Goal: Information Seeking & Learning: Learn about a topic

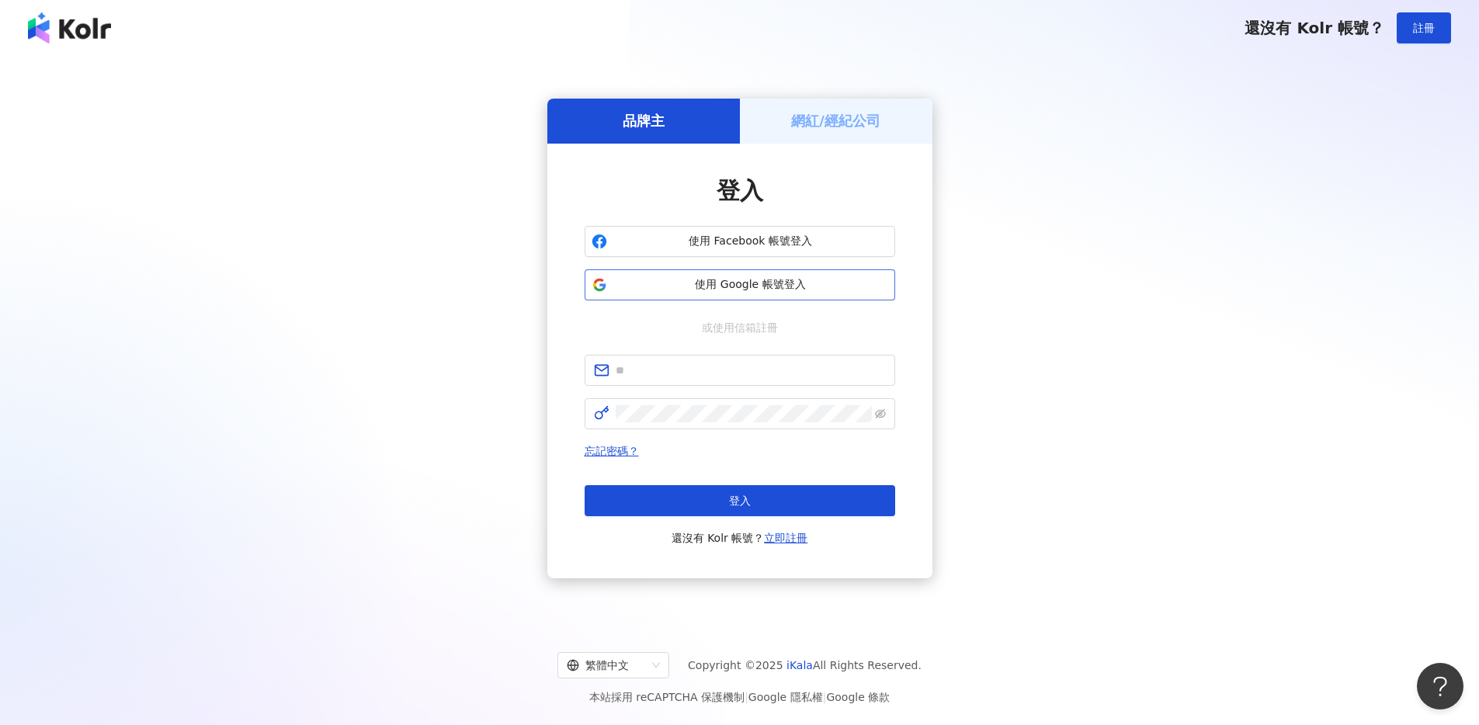
click at [773, 278] on span "使用 Google 帳號登入" at bounding box center [750, 285] width 275 height 16
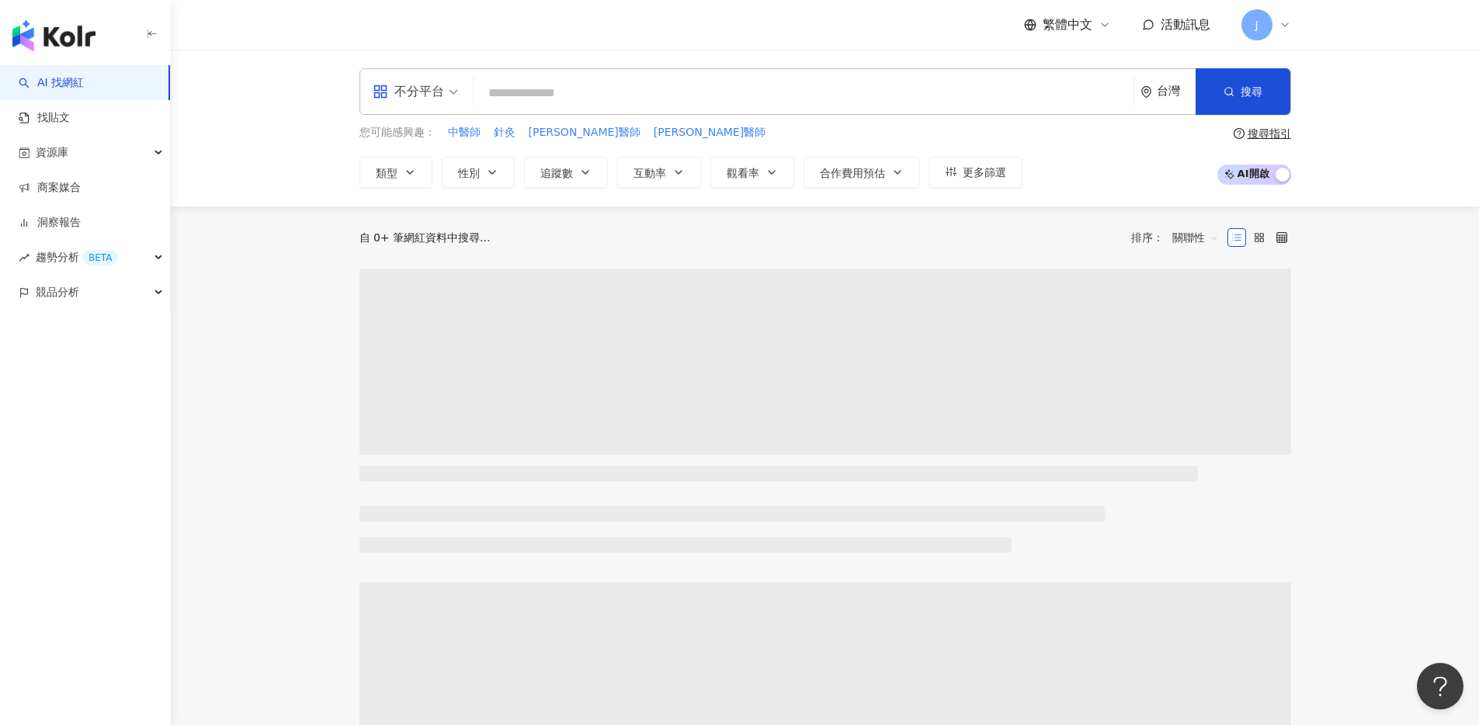
click at [528, 99] on input "search" at bounding box center [804, 93] width 648 height 30
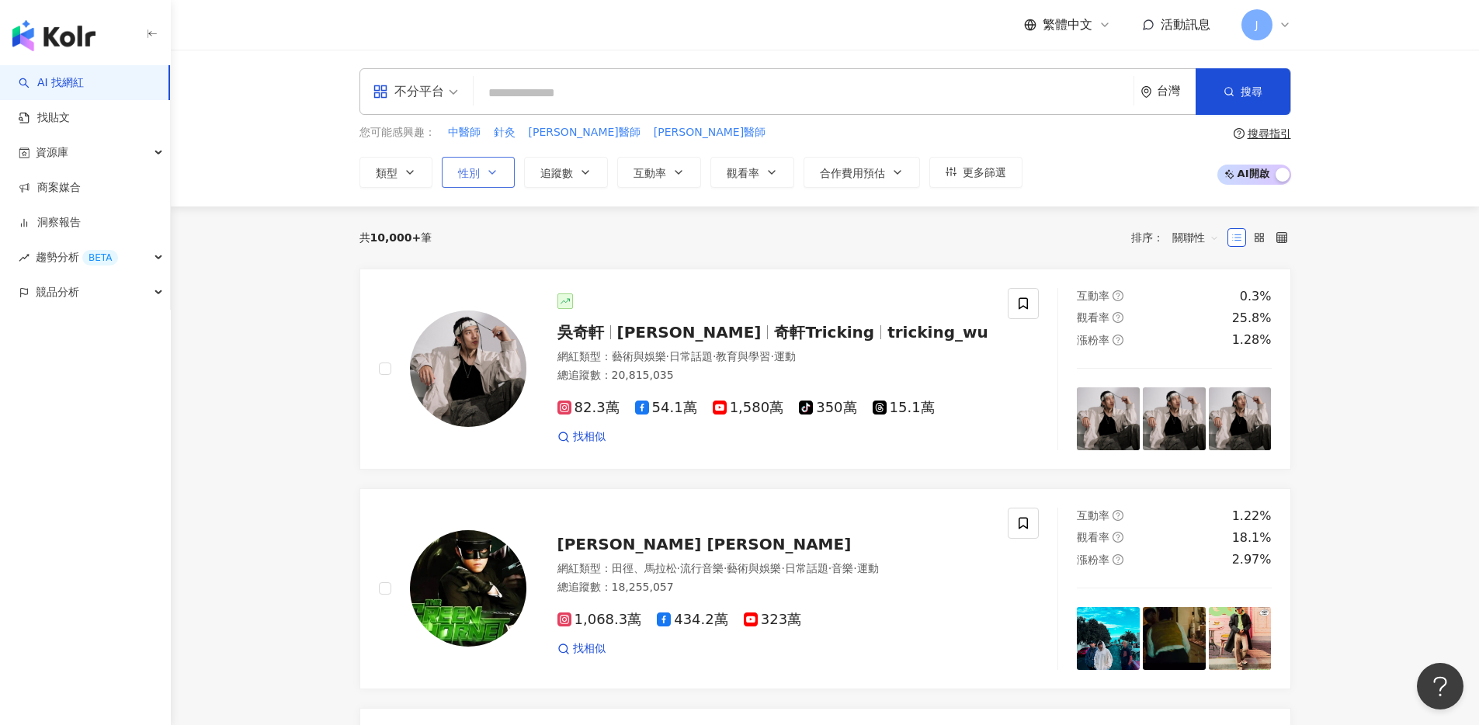
click at [474, 162] on button "性別" at bounding box center [478, 172] width 73 height 31
click at [491, 264] on span "女" at bounding box center [481, 264] width 23 height 17
click at [738, 260] on div "共 10,000+ 筆 排序： 關聯性" at bounding box center [825, 238] width 932 height 62
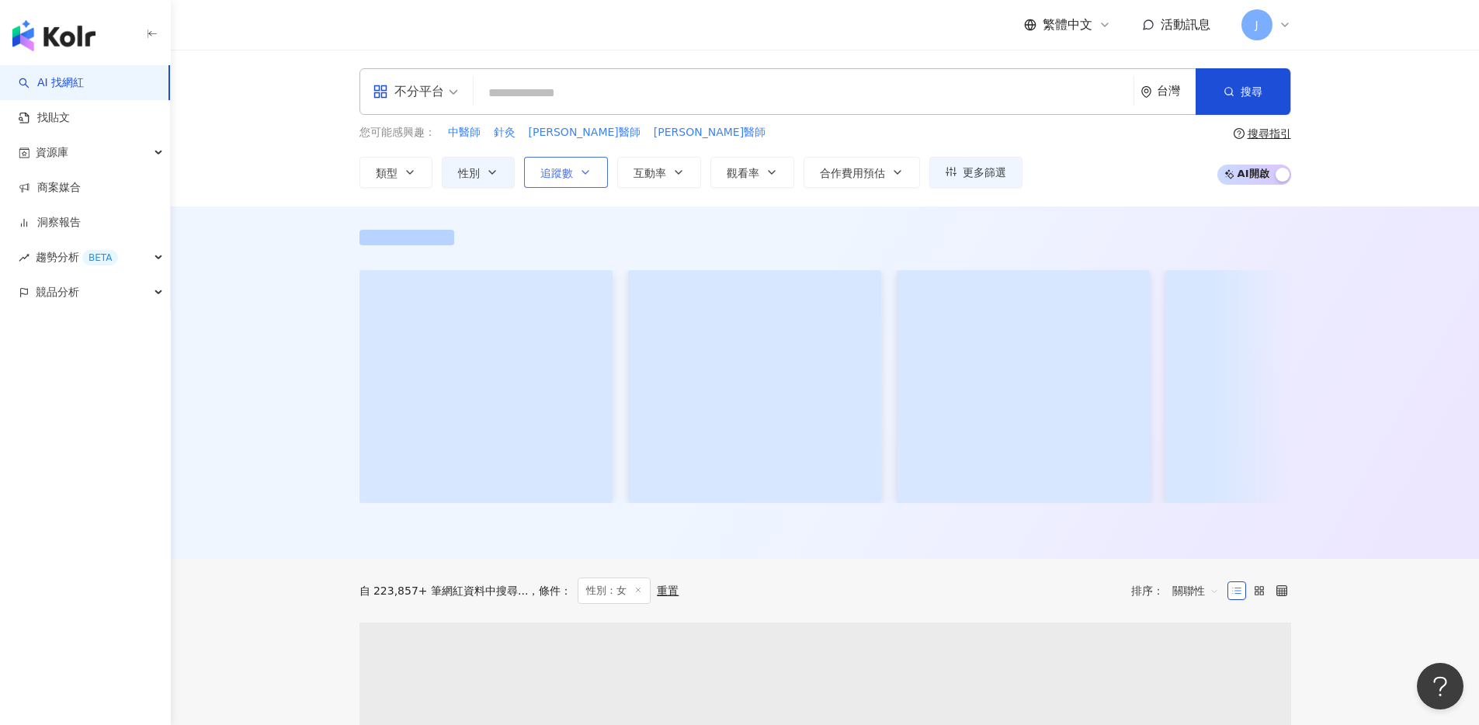
click at [585, 181] on button "追蹤數" at bounding box center [566, 172] width 84 height 31
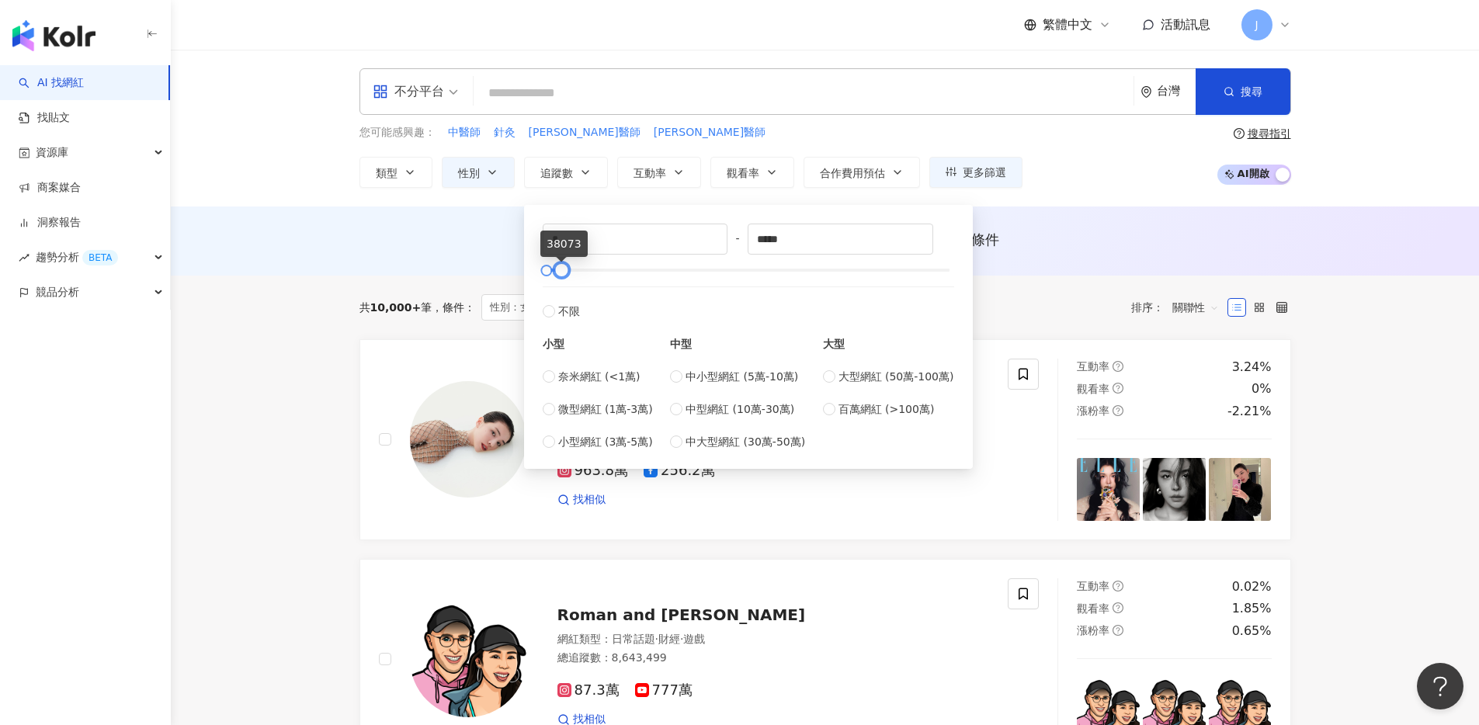
type input "*****"
drag, startPoint x: 943, startPoint y: 269, endPoint x: 553, endPoint y: 272, distance: 390.6
click at [554, 272] on div at bounding box center [558, 270] width 9 height 9
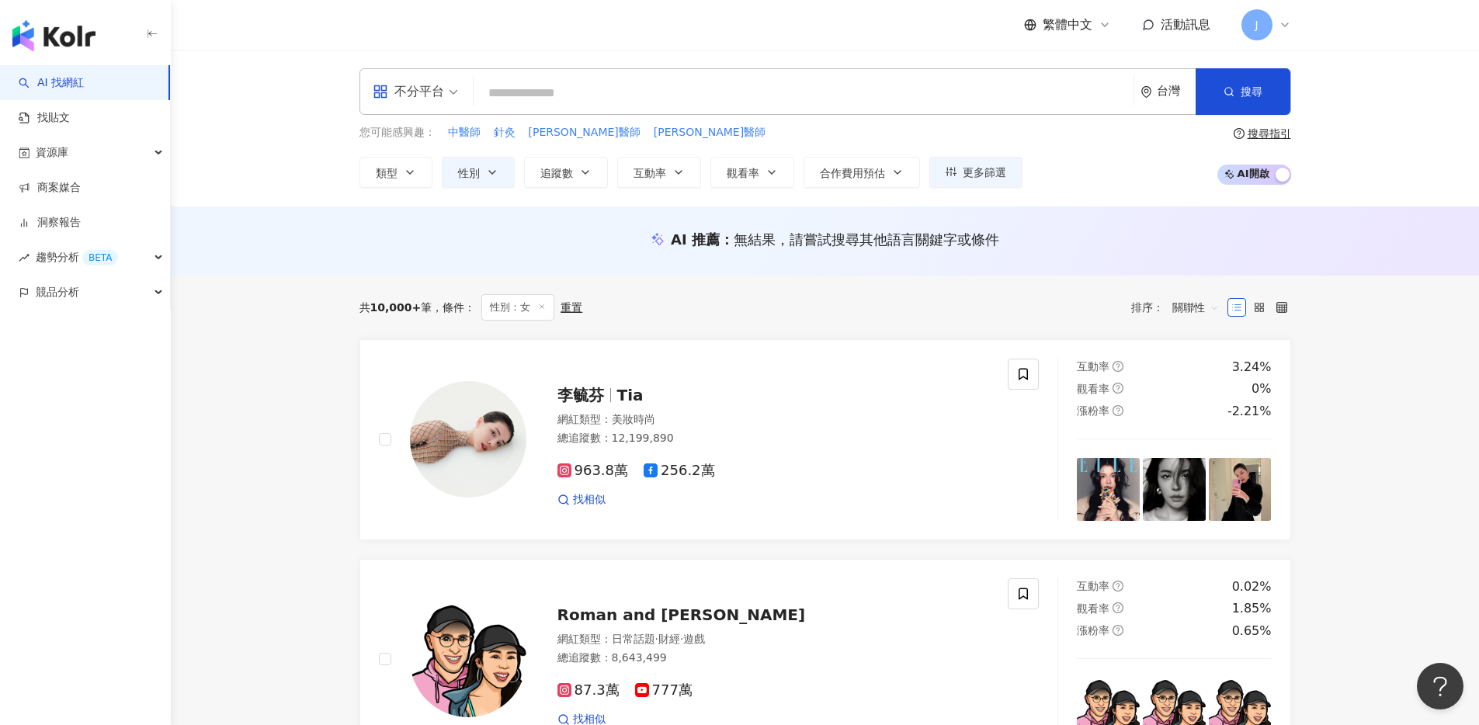
click at [444, 277] on div "共 10,000+ 筆 條件 ： 性別：女 重置 排序： 關聯性" at bounding box center [825, 308] width 932 height 64
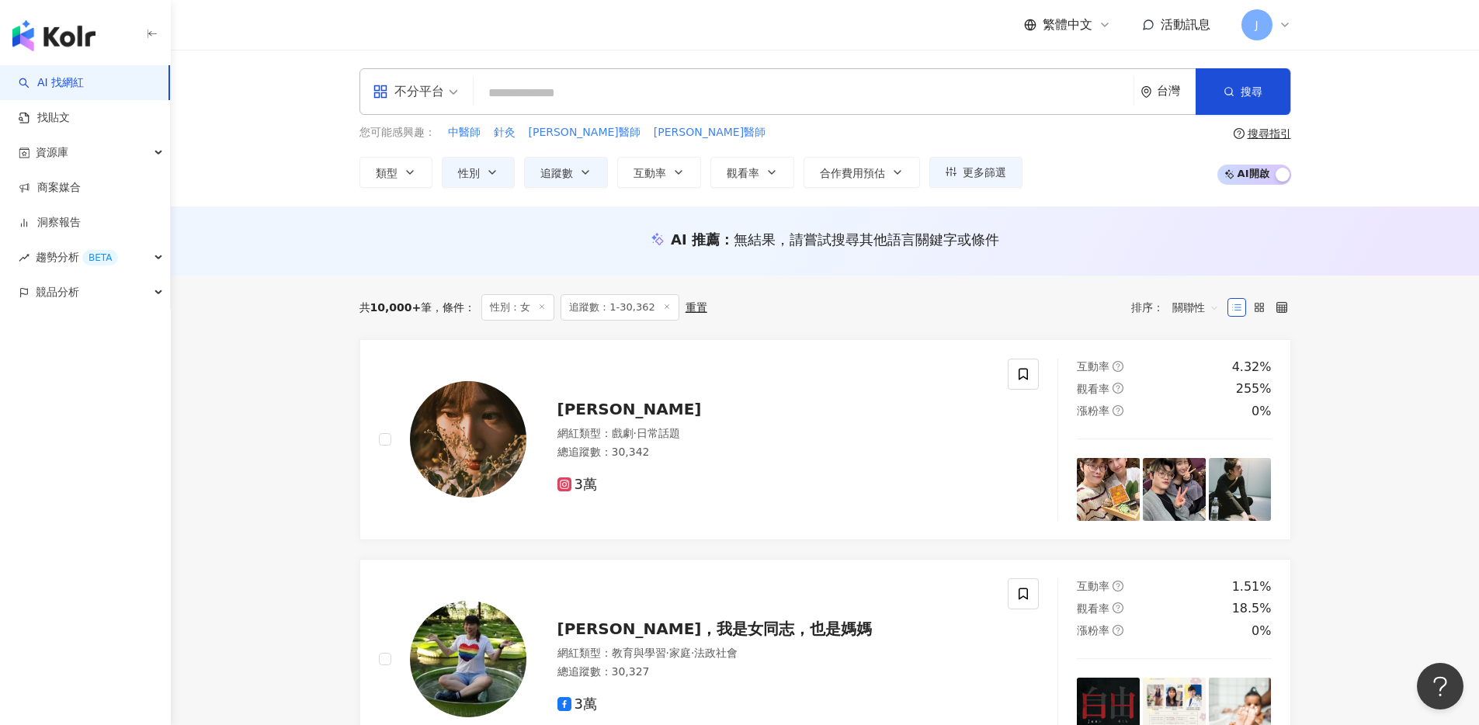
scroll to position [249, 0]
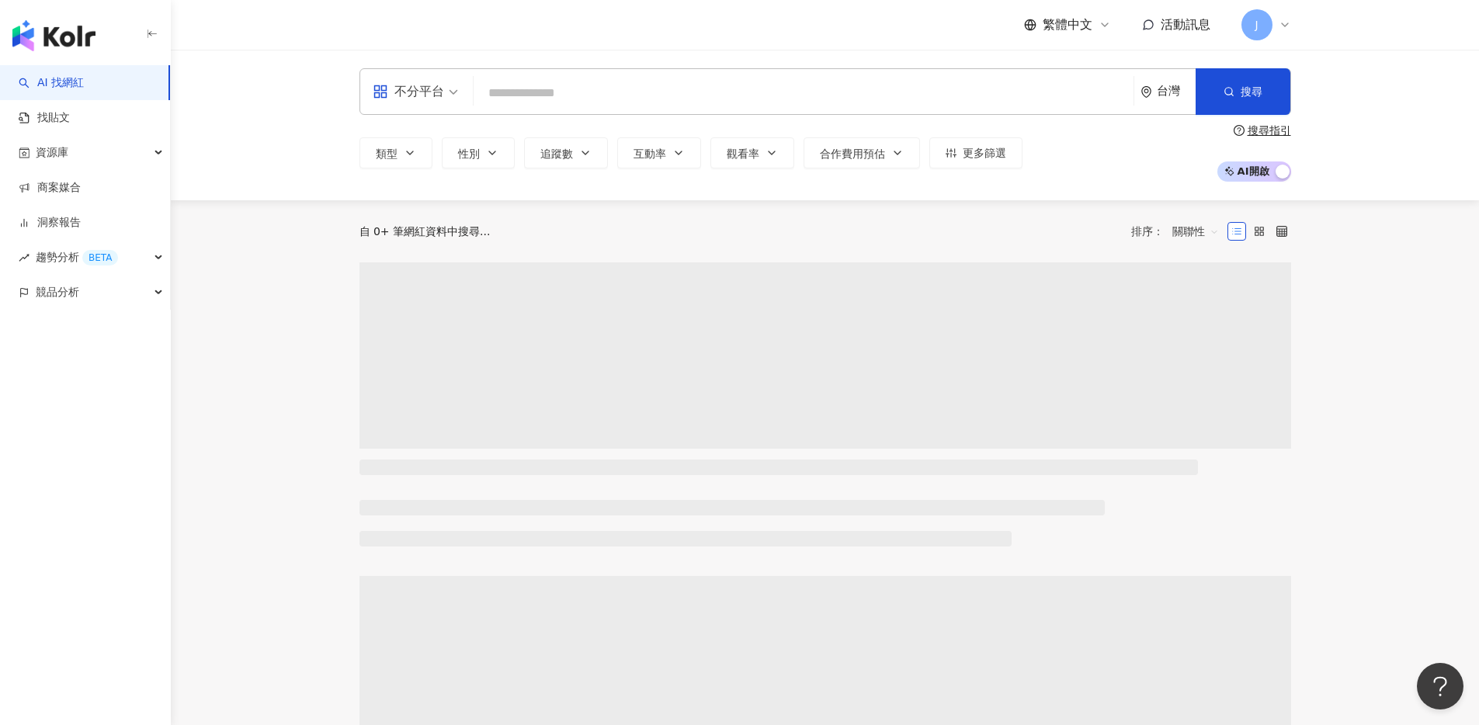
click at [756, 96] on input "search" at bounding box center [804, 93] width 648 height 30
type input "**********"
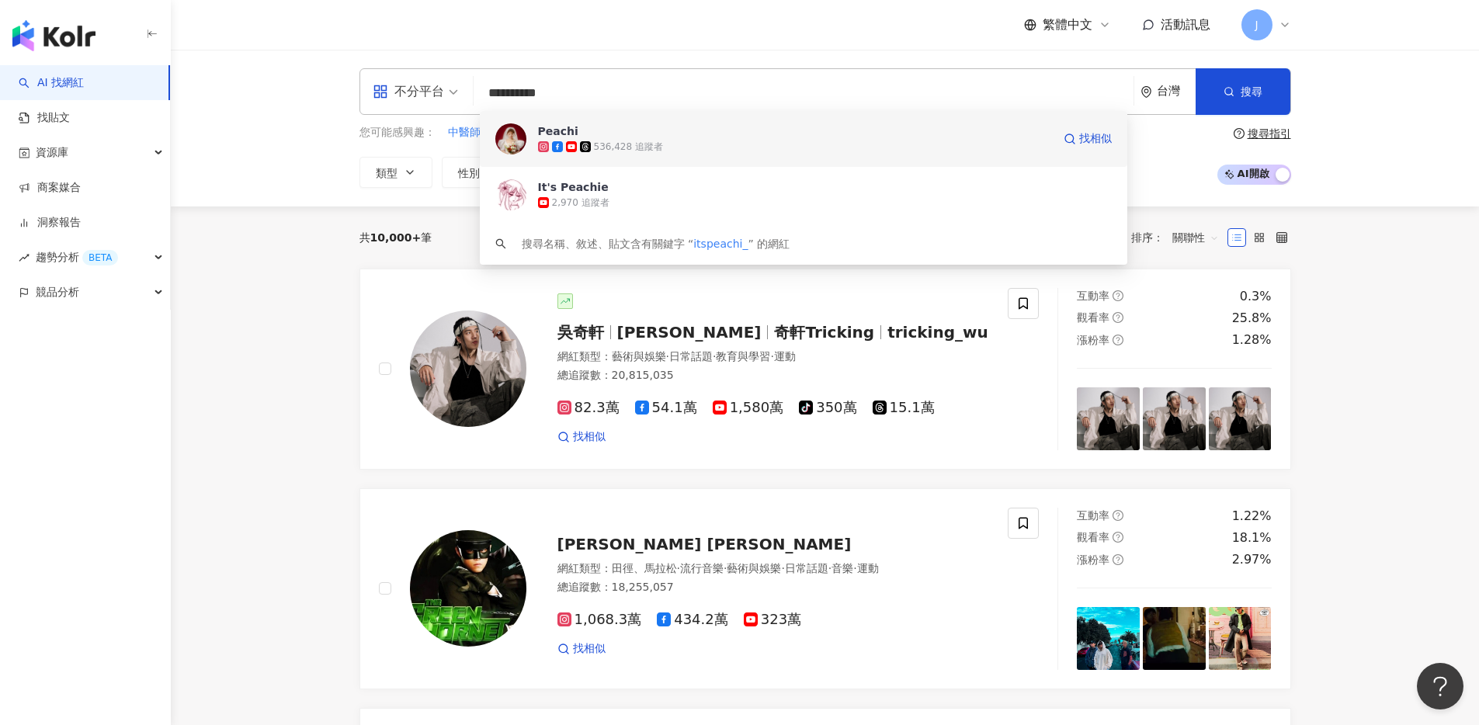
click at [627, 141] on div "536,428 追蹤者" at bounding box center [628, 147] width 69 height 13
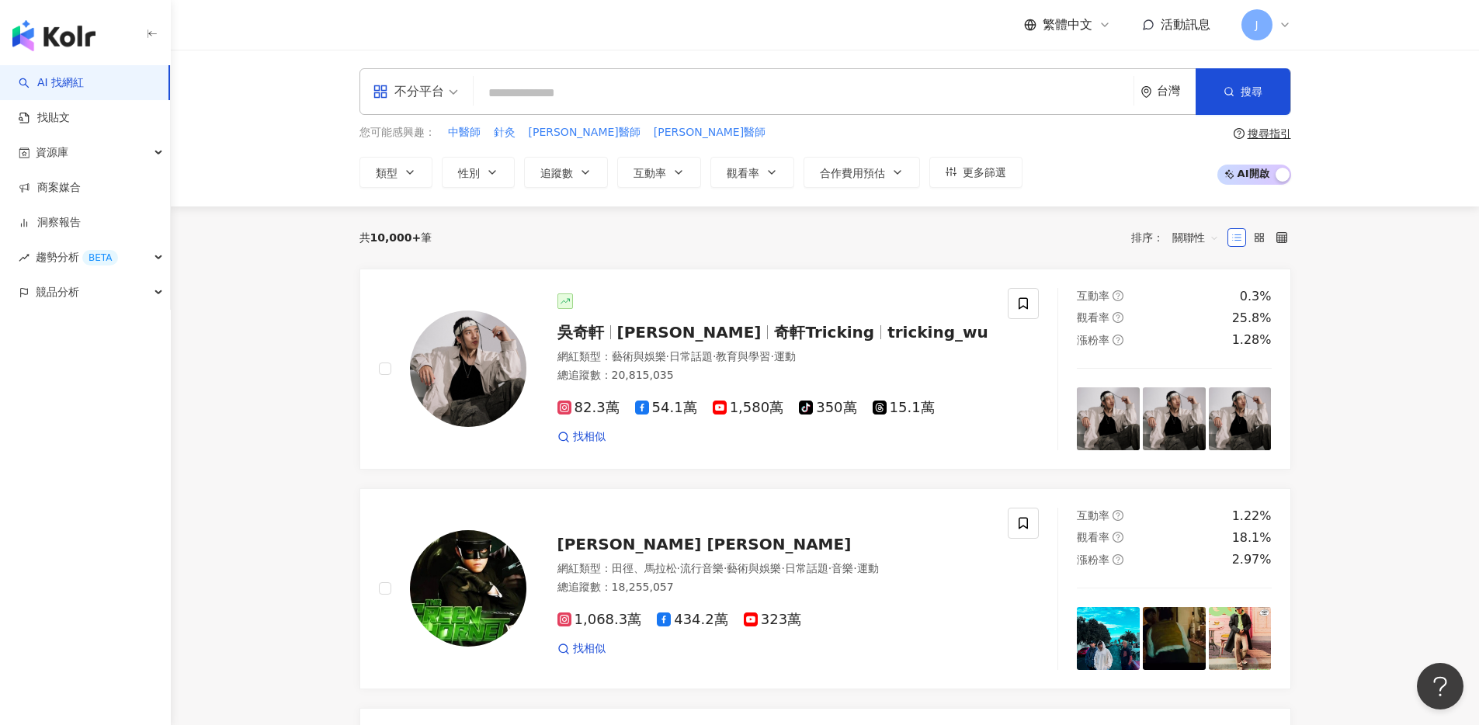
click at [637, 96] on input "search" at bounding box center [804, 93] width 648 height 30
paste input "********"
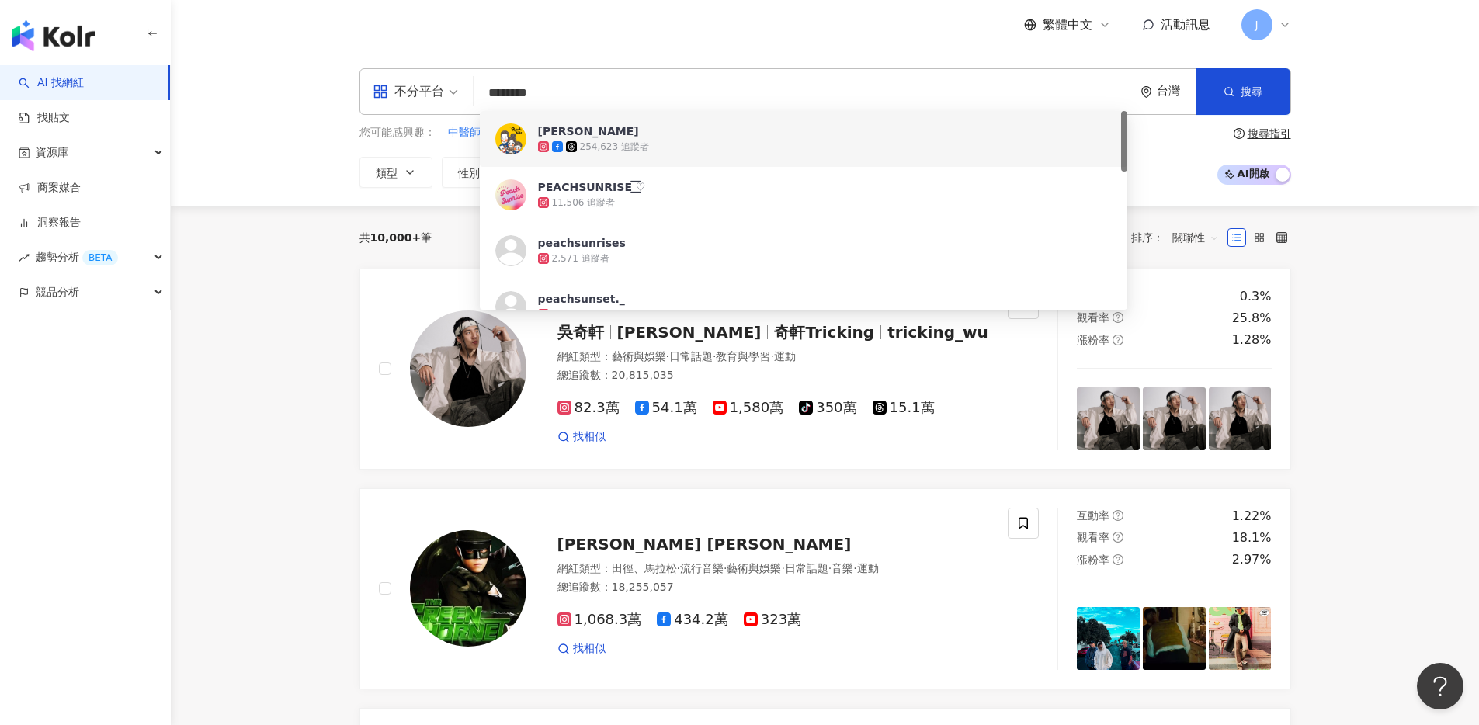
type input "********"
click at [598, 134] on span "盧小桃" at bounding box center [795, 131] width 514 height 16
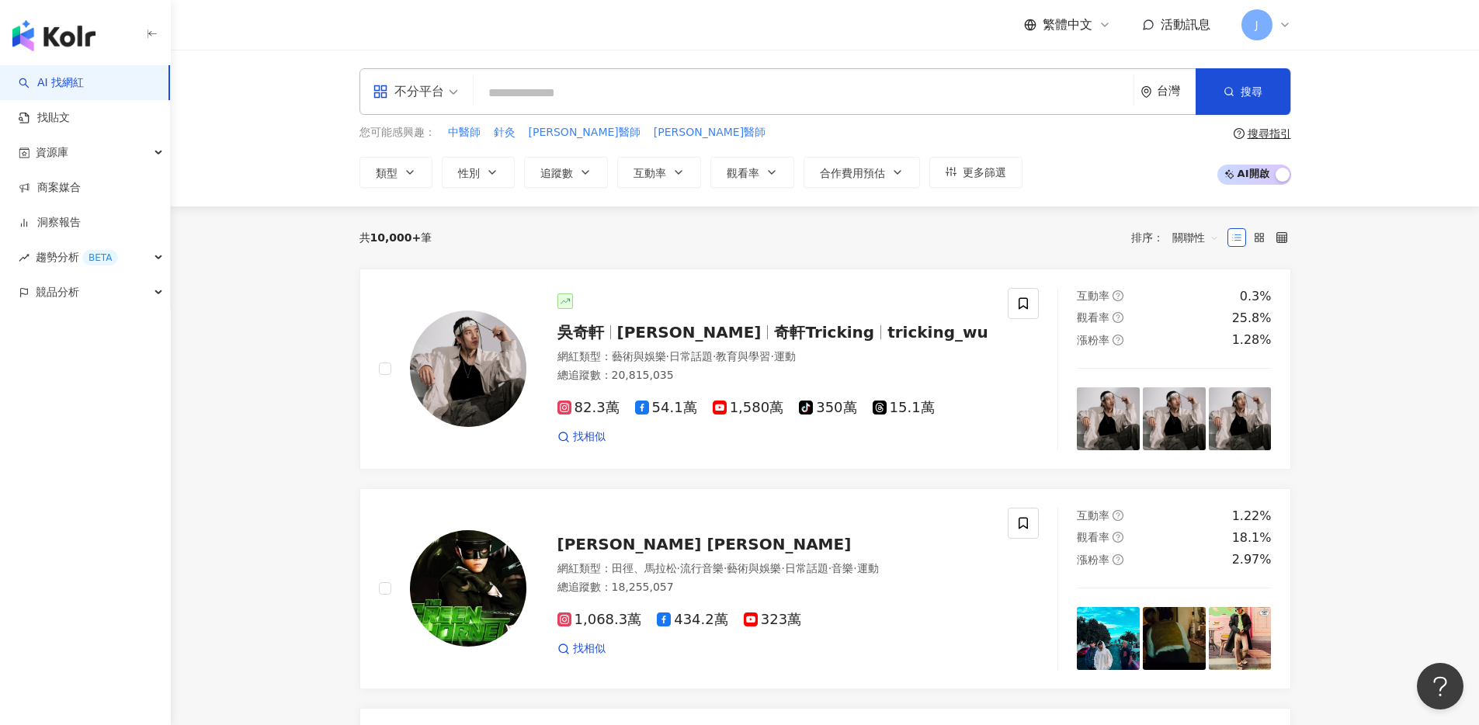
click at [636, 96] on input "search" at bounding box center [804, 93] width 648 height 30
paste input "*********"
type input "*********"
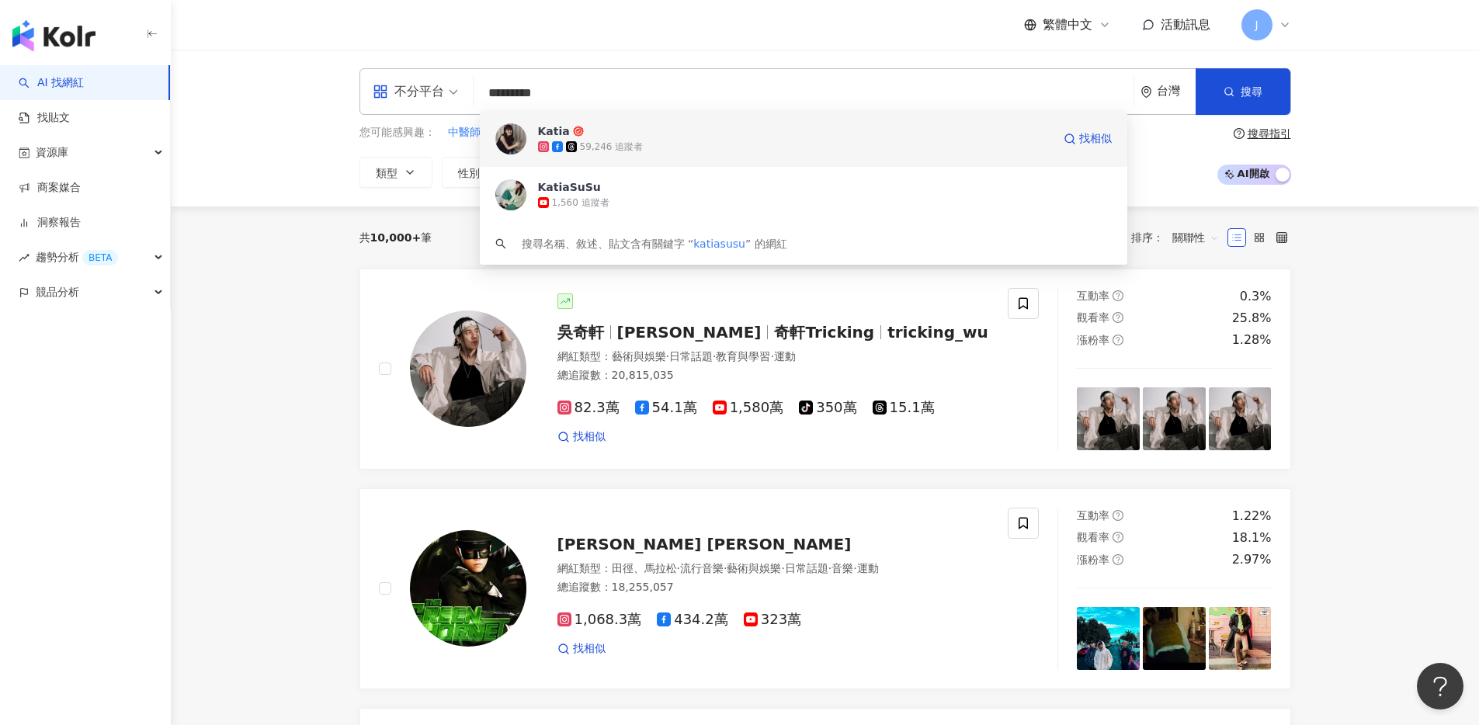
click at [611, 139] on div "59,246 追蹤者" at bounding box center [795, 147] width 514 height 16
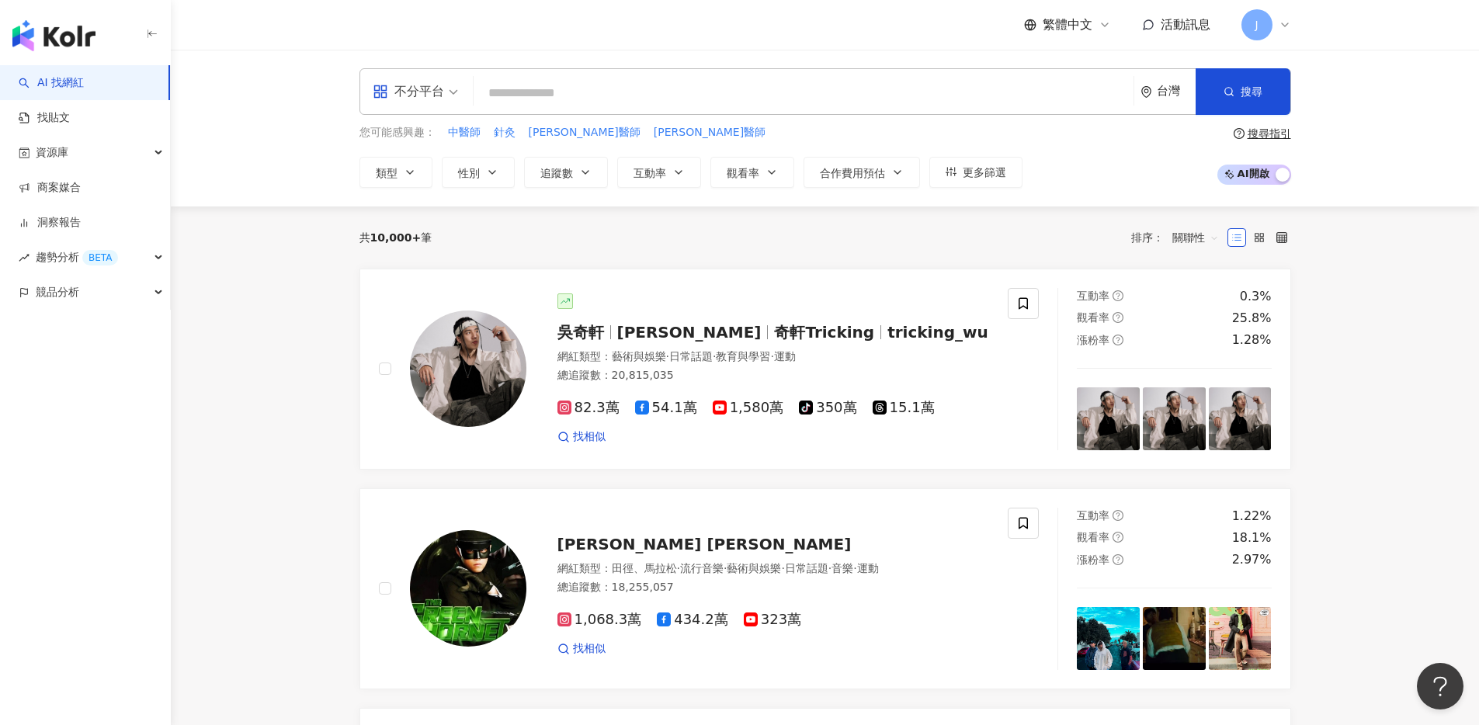
click at [1276, 21] on div "J" at bounding box center [1267, 24] width 50 height 31
click at [126, 145] on div "資源庫" at bounding box center [85, 152] width 170 height 35
click at [81, 186] on link "網紅管理" at bounding box center [58, 188] width 43 height 16
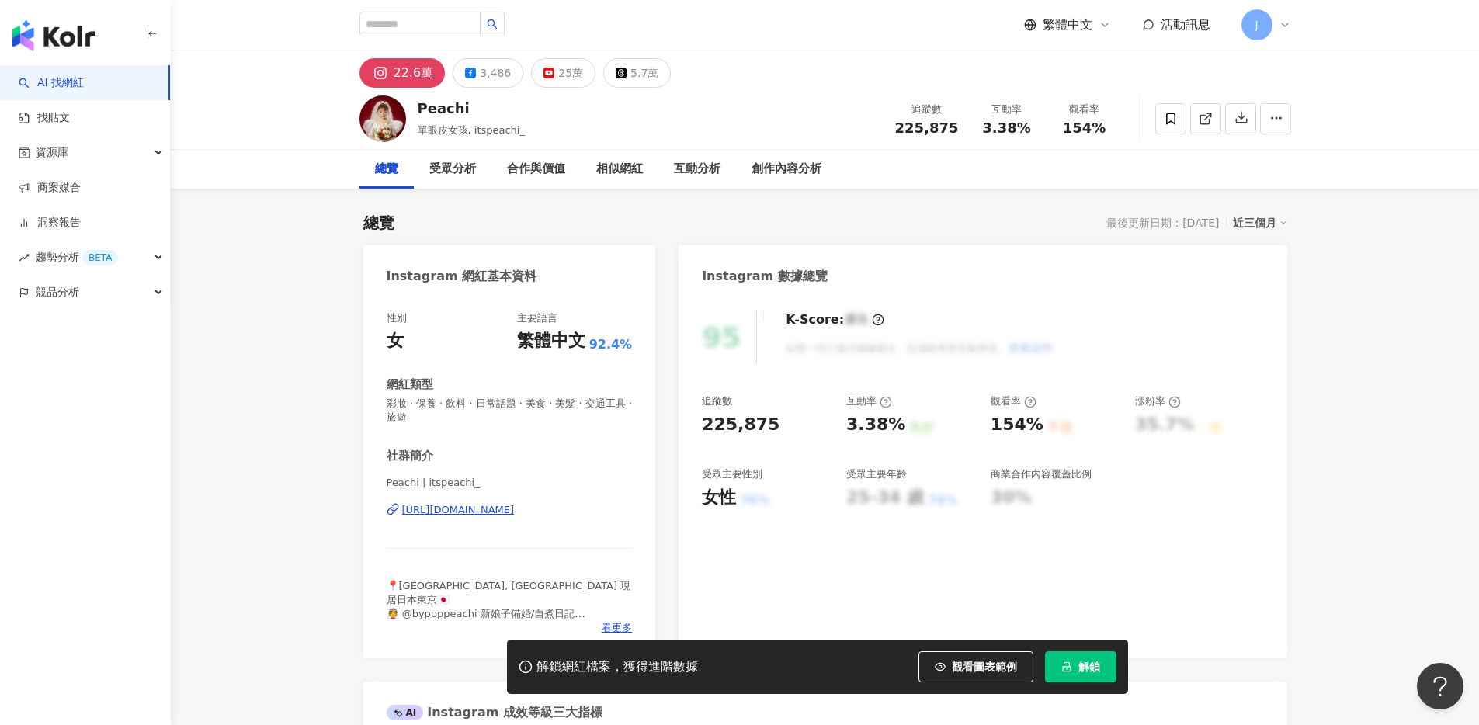
click at [1079, 668] on span "解鎖" at bounding box center [1089, 667] width 22 height 12
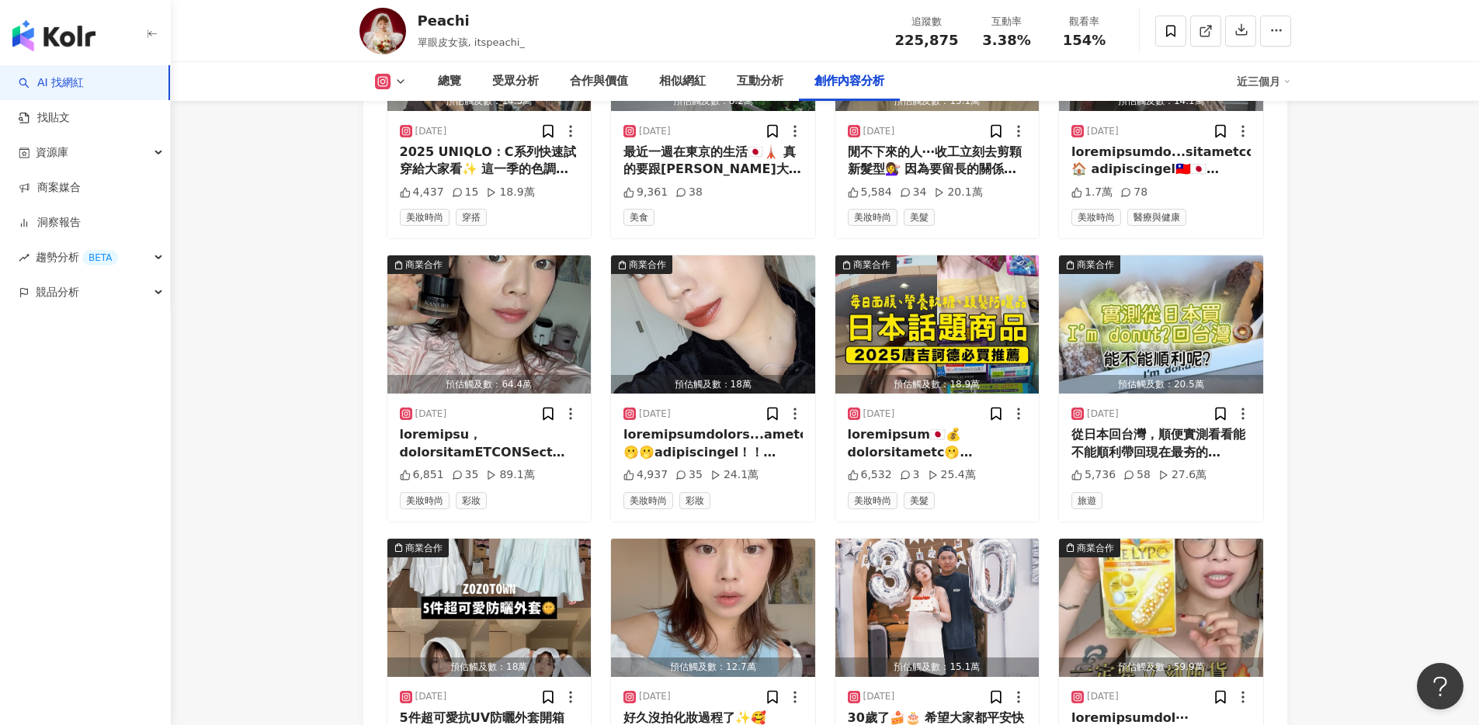
scroll to position [5412, 0]
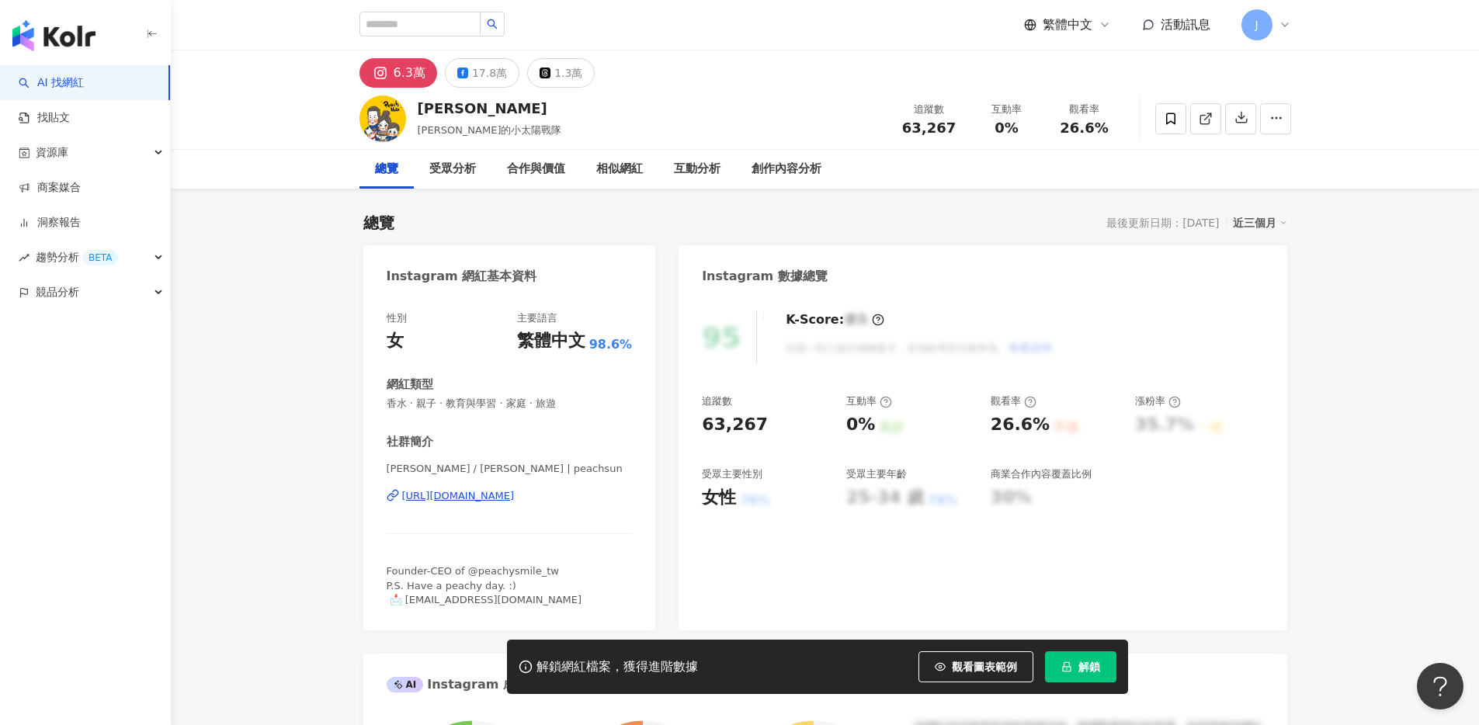
click at [1071, 675] on button "解鎖" at bounding box center [1080, 666] width 71 height 31
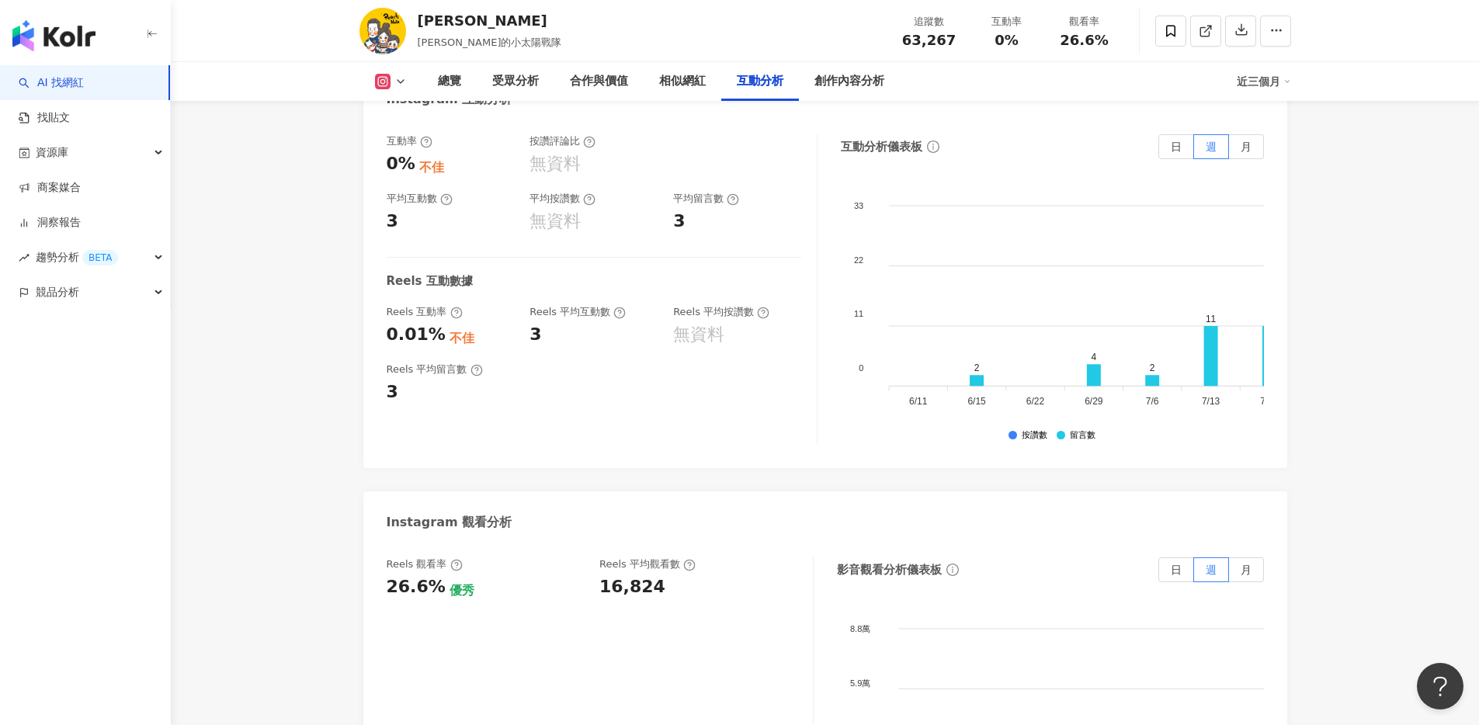
scroll to position [3131, 0]
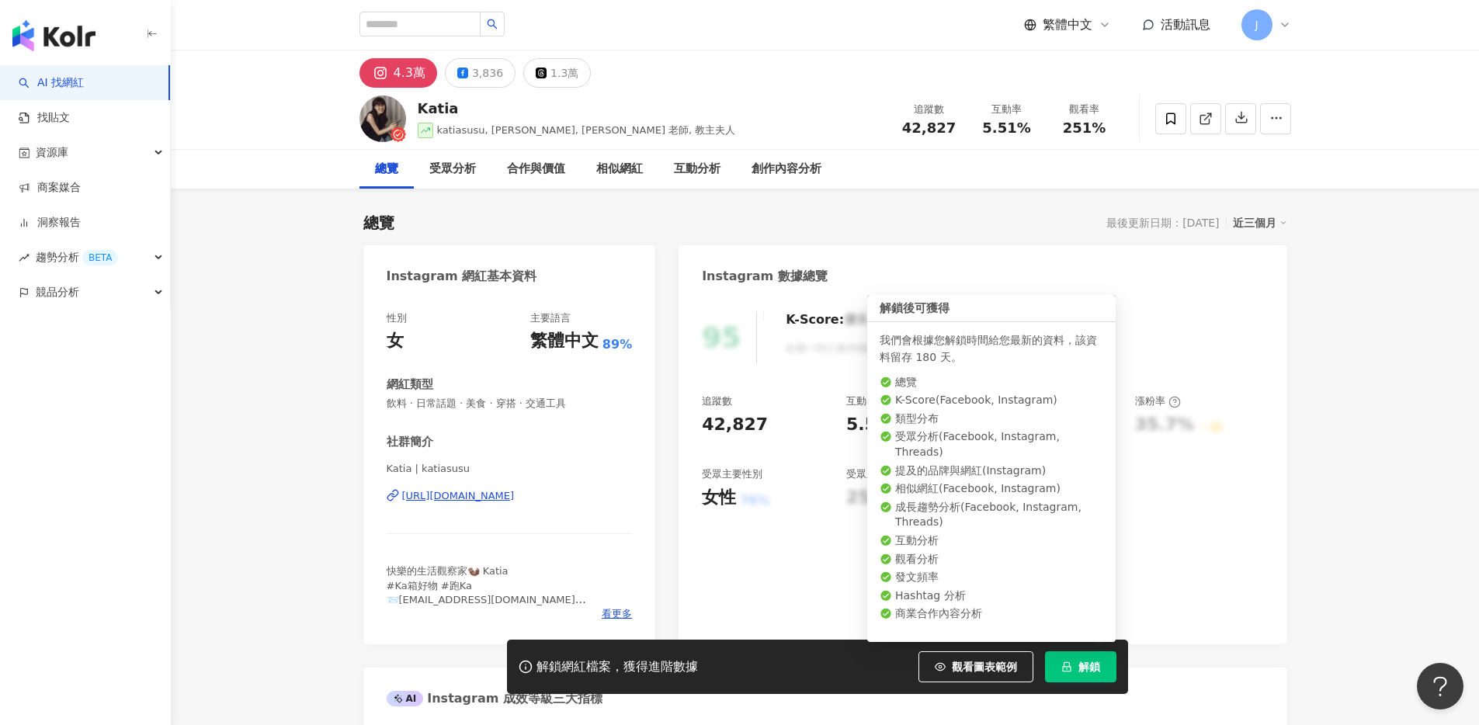
click at [1078, 666] on span "解鎖" at bounding box center [1089, 667] width 22 height 12
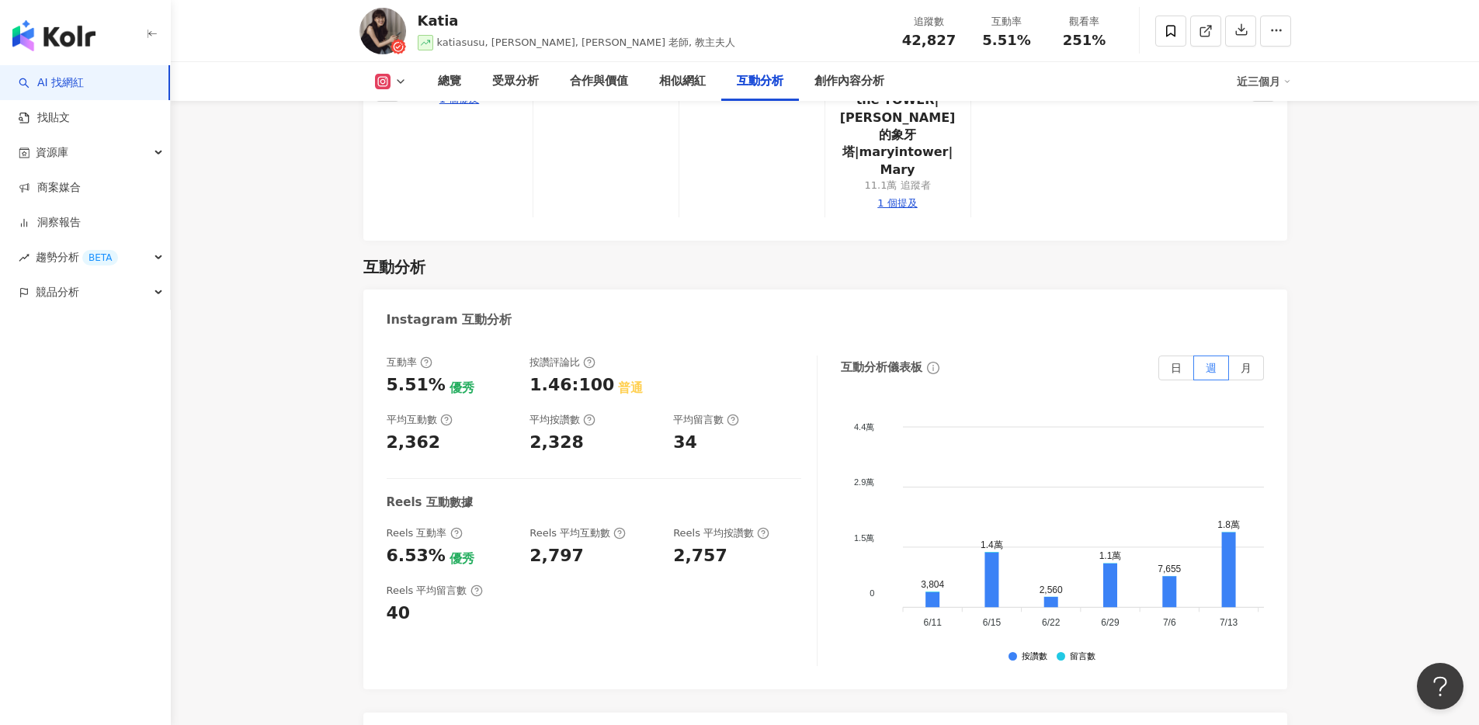
scroll to position [3538, 0]
